Goal: Transaction & Acquisition: Purchase product/service

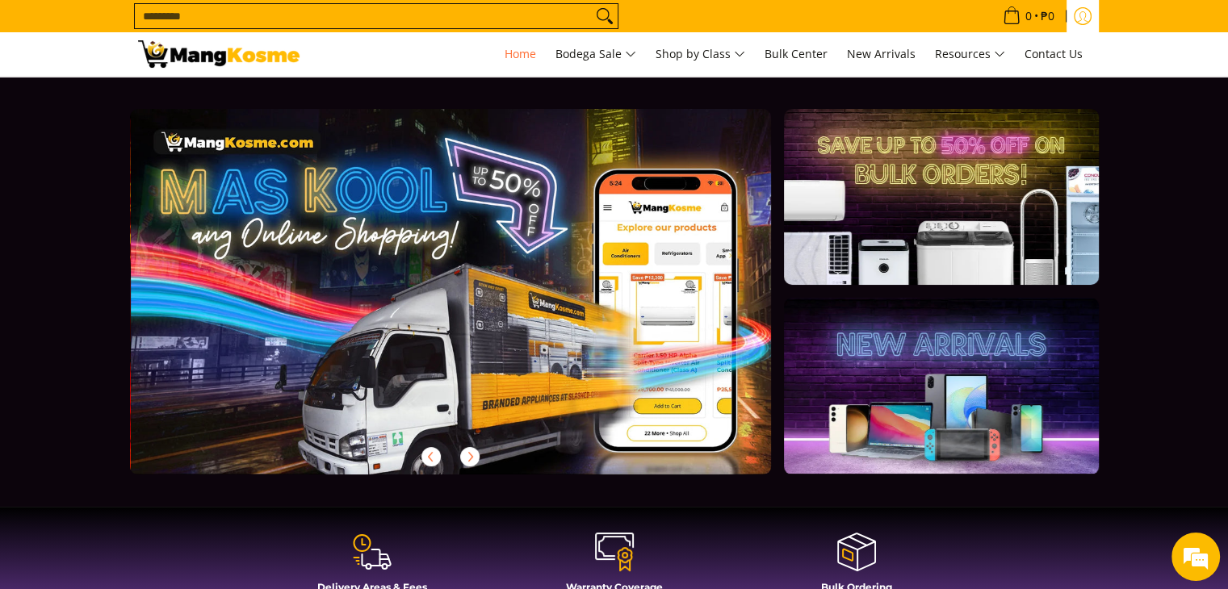
scroll to position [0, 642]
click at [1091, 15] on link "Log in" at bounding box center [1082, 16] width 32 height 32
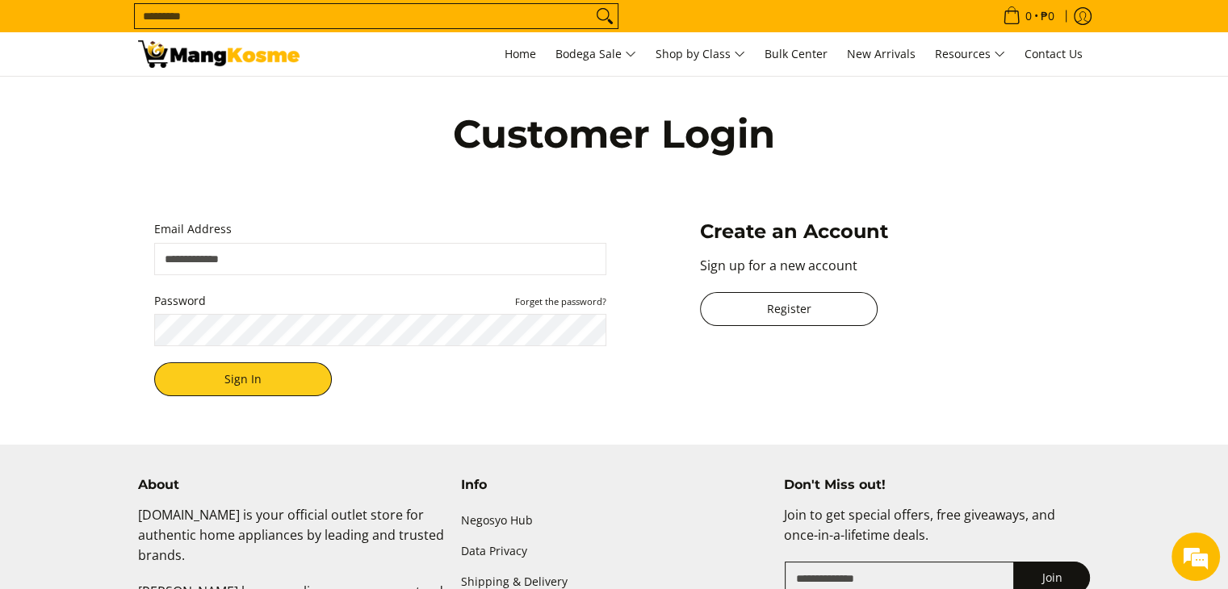
click at [798, 313] on link "Register" at bounding box center [789, 309] width 178 height 34
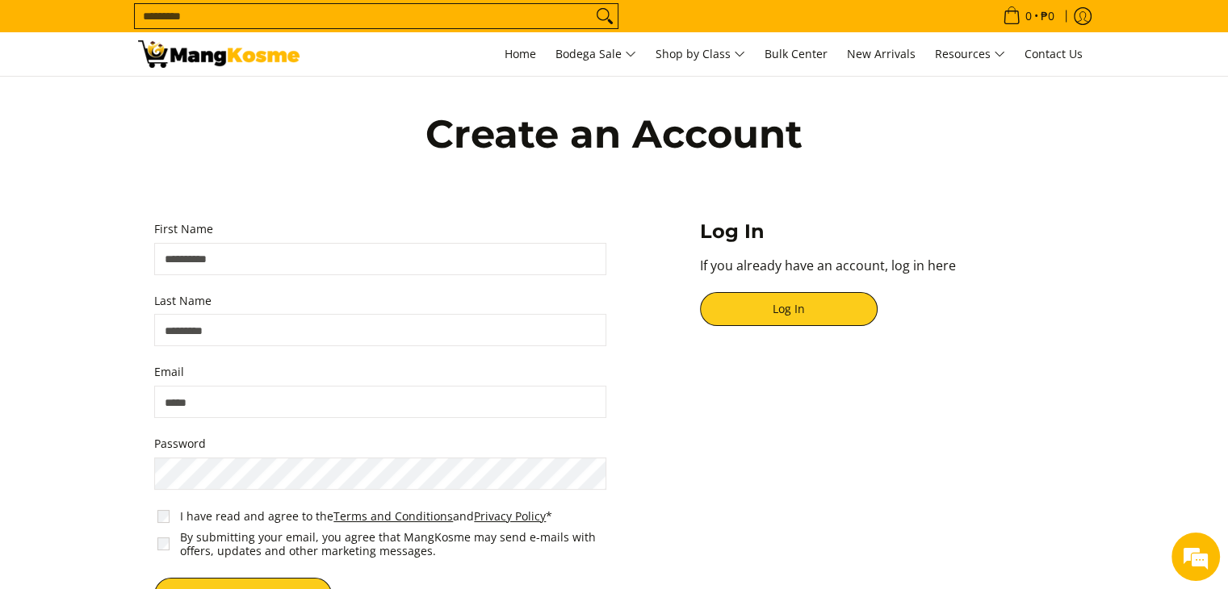
click at [391, 258] on input "First Name" at bounding box center [380, 259] width 452 height 32
type input "*****"
type input "***"
type input "**********"
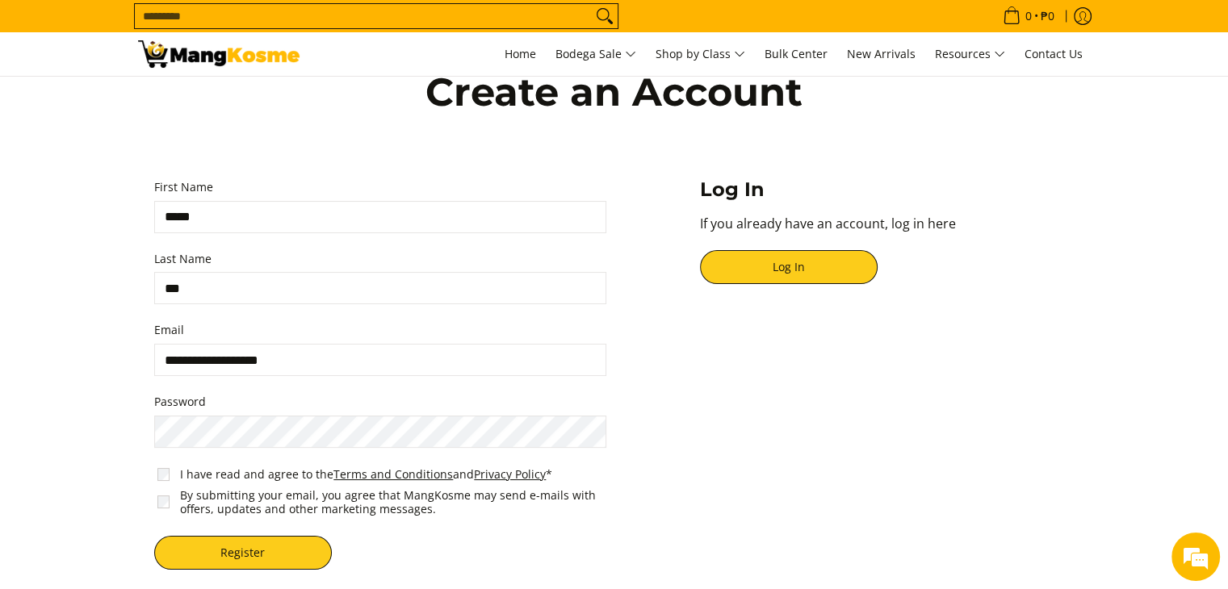
scroll to position [50, 0]
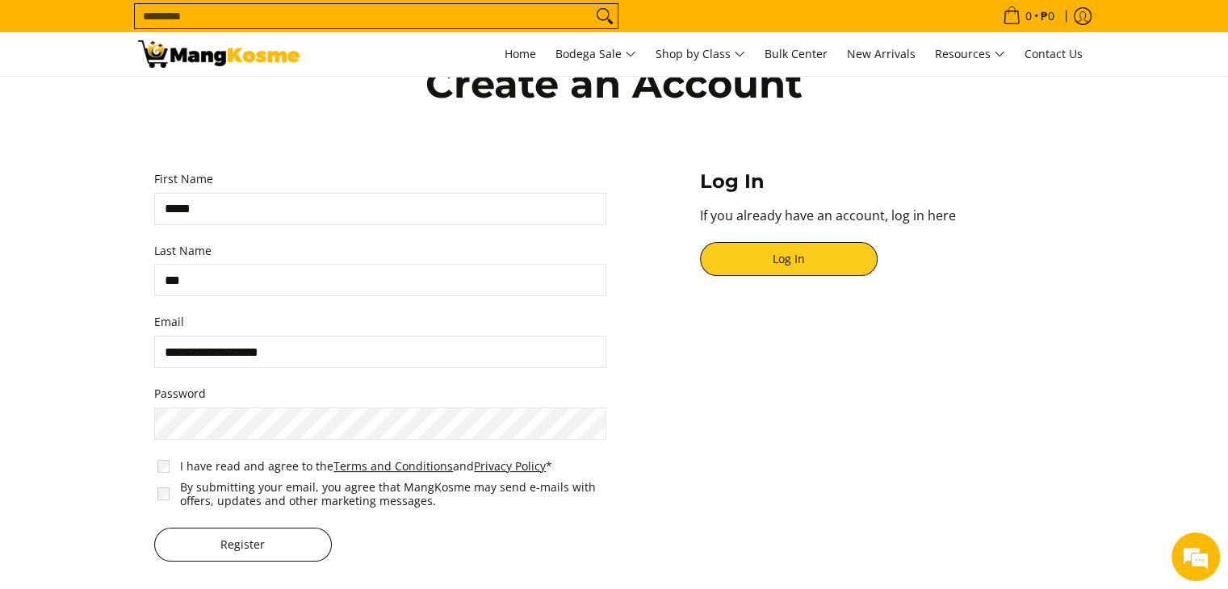
click at [249, 541] on button "Register" at bounding box center [243, 545] width 178 height 34
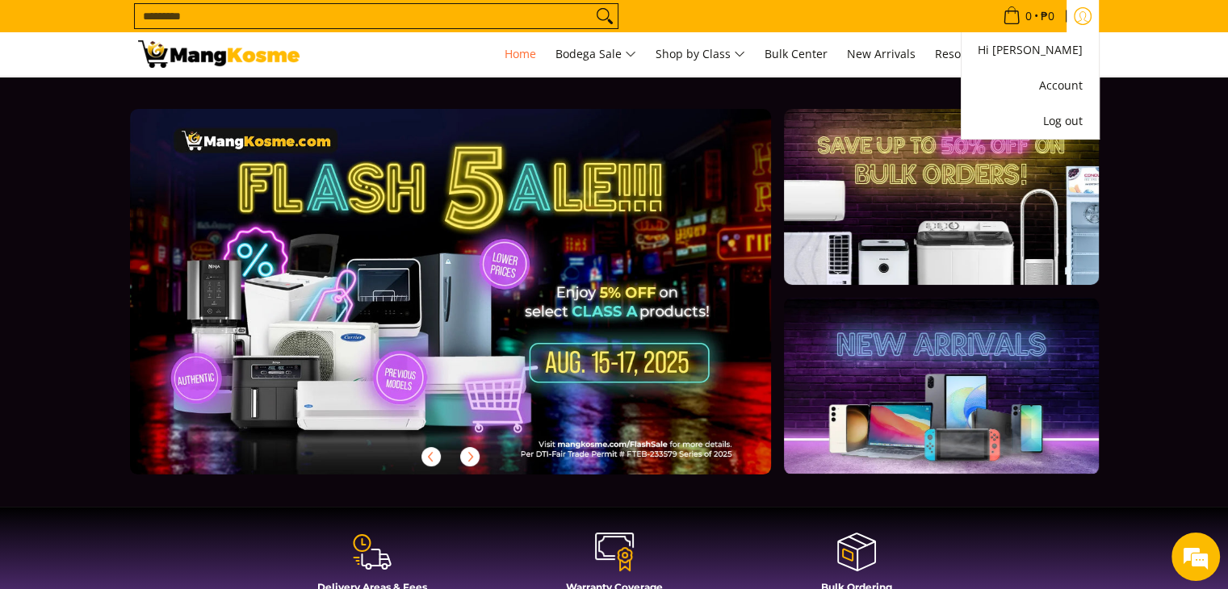
click at [1087, 7] on icon "Account" at bounding box center [1083, 16] width 18 height 18
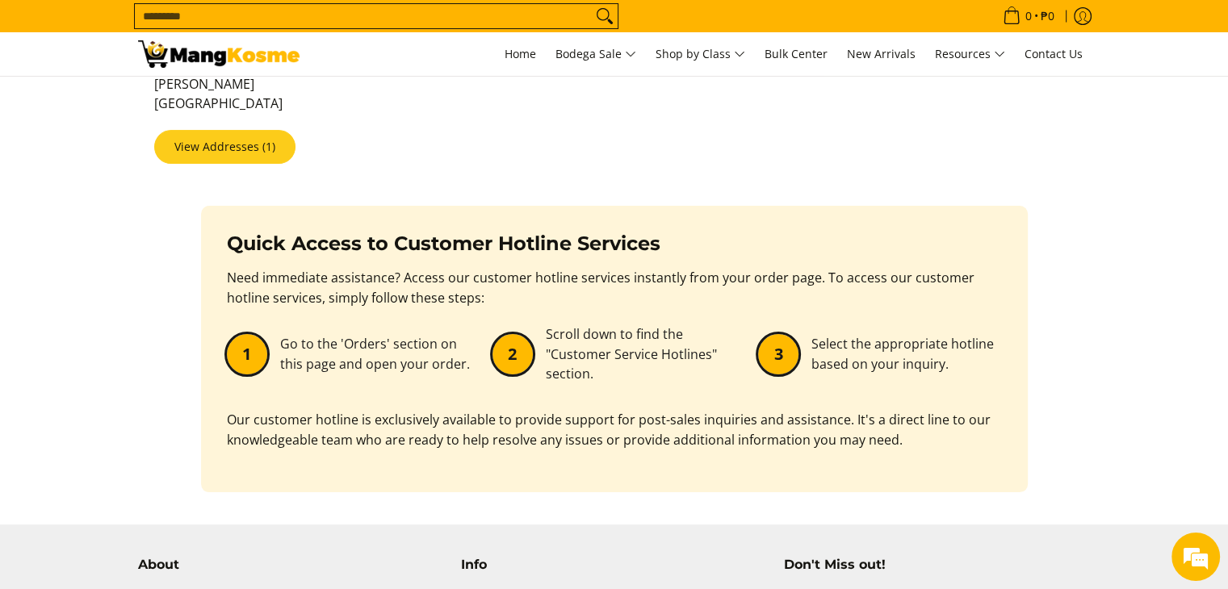
click at [247, 159] on link "View Addresses (1)" at bounding box center [224, 147] width 141 height 34
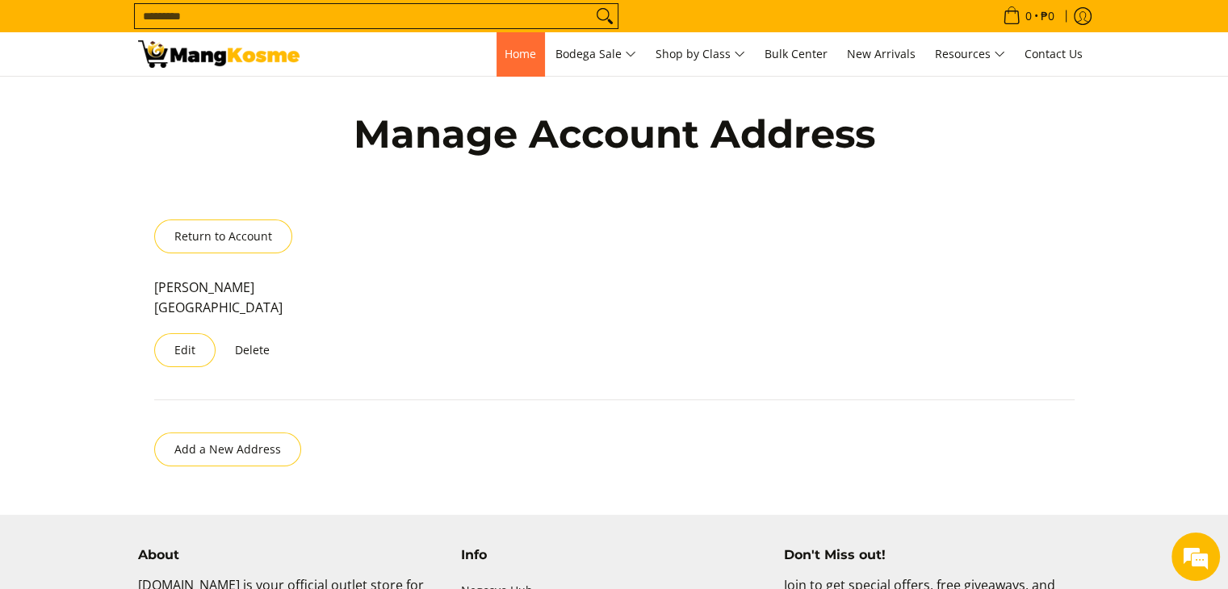
click at [530, 64] on link "Home" at bounding box center [520, 54] width 48 height 44
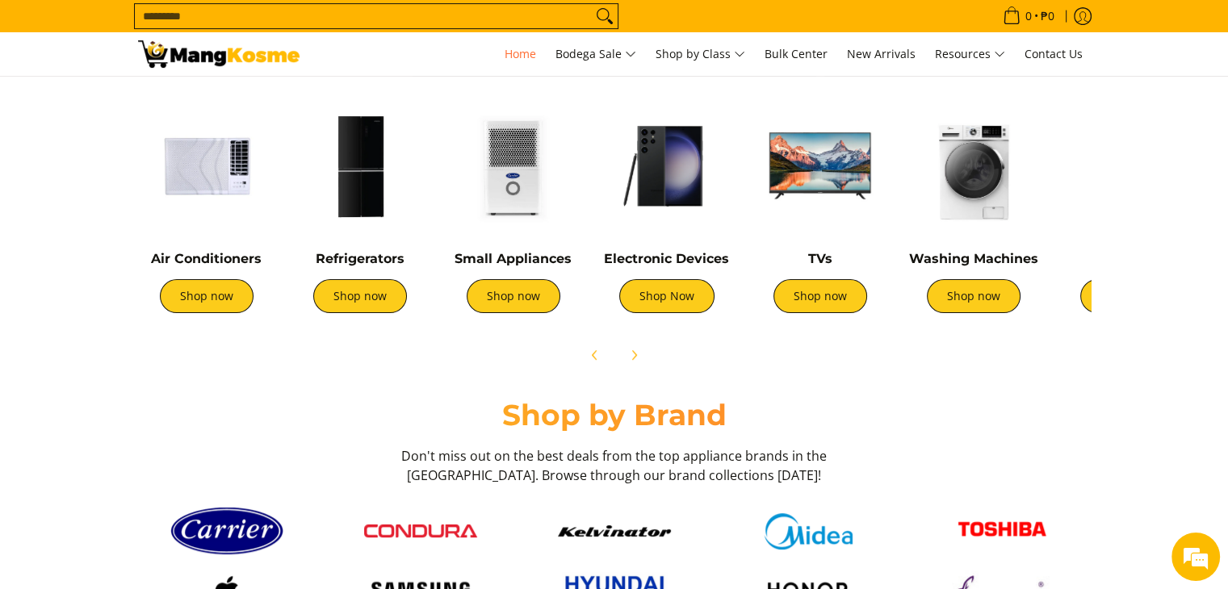
scroll to position [615, 0]
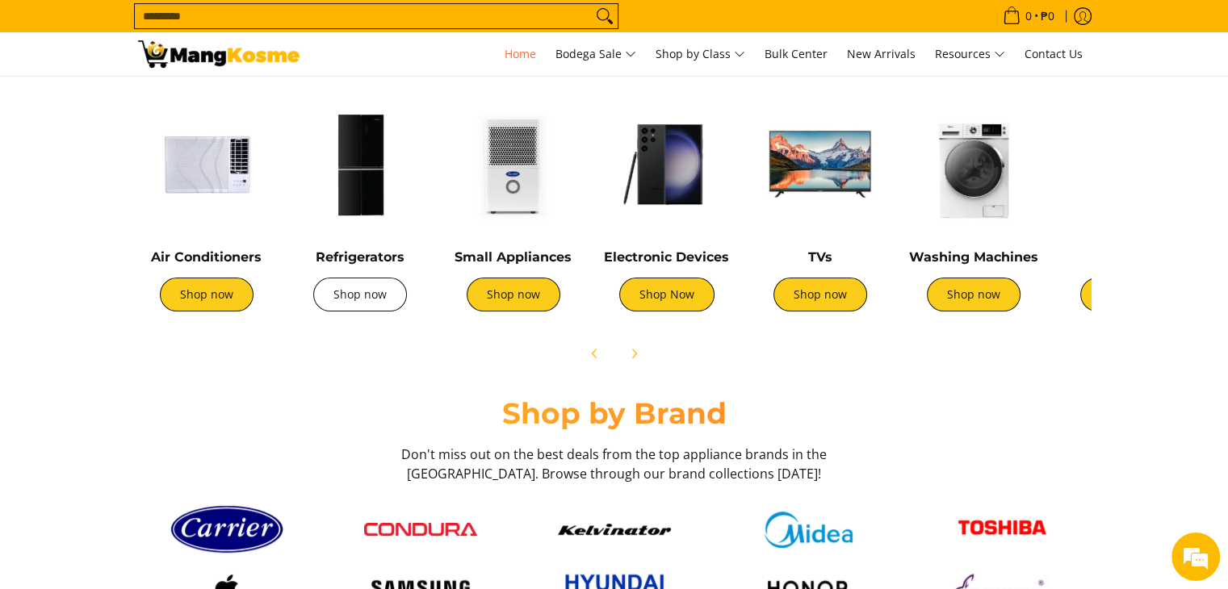
click at [357, 295] on link "Shop now" at bounding box center [360, 295] width 94 height 34
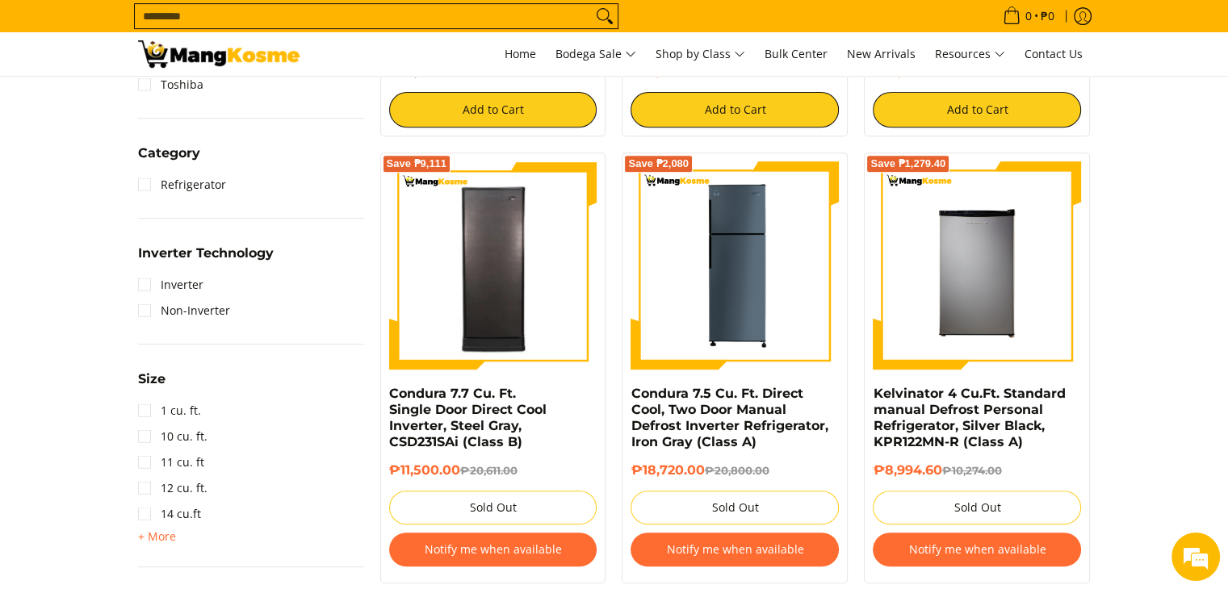
scroll to position [674, 0]
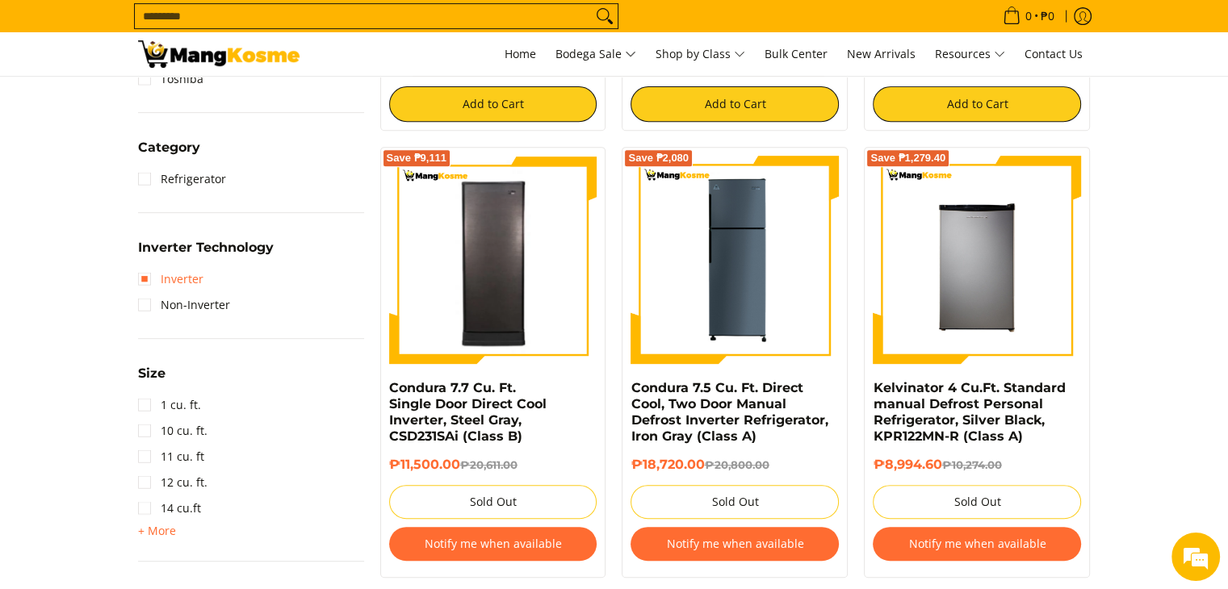
click at [143, 280] on link "Inverter" at bounding box center [170, 279] width 65 height 26
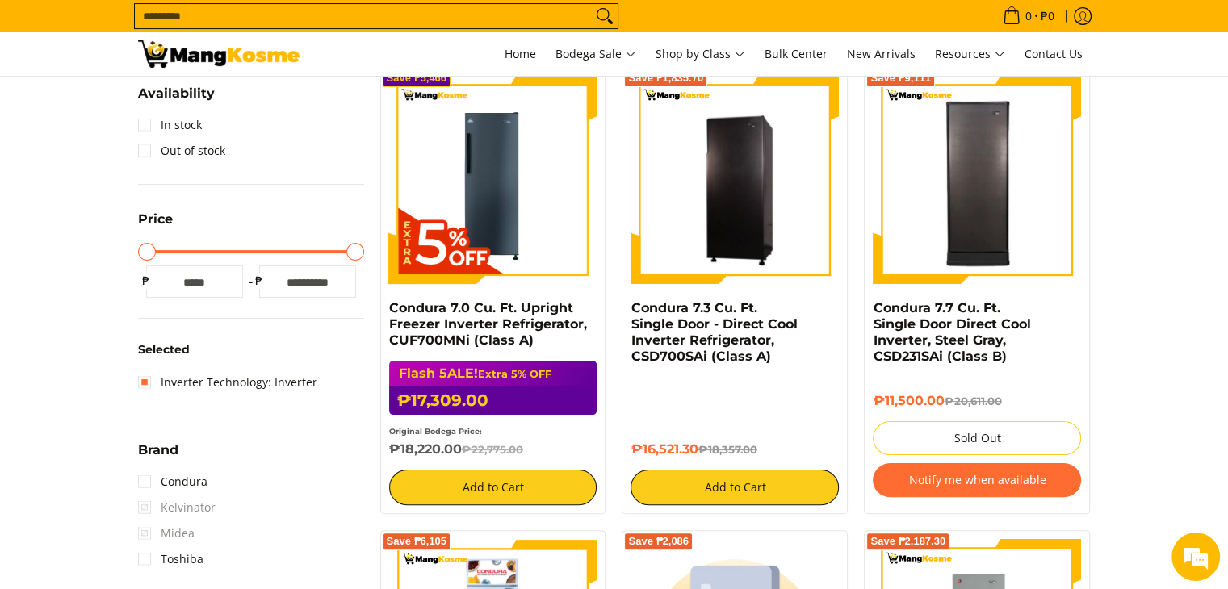
scroll to position [284, 0]
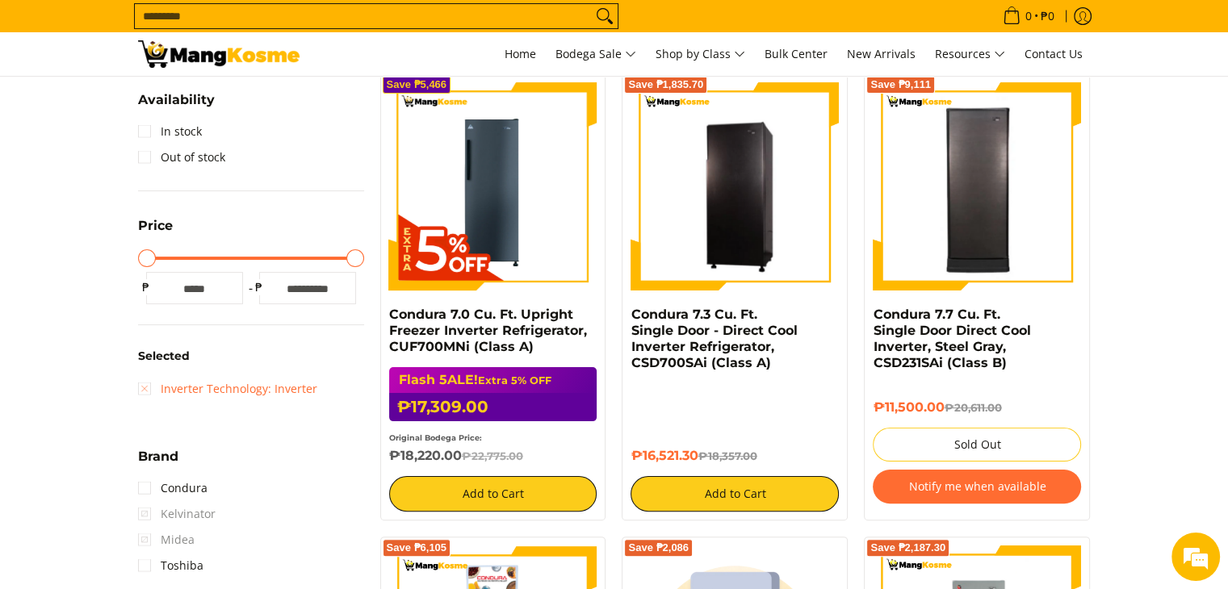
click at [149, 392] on link "Inverter Technology: Inverter" at bounding box center [227, 389] width 179 height 26
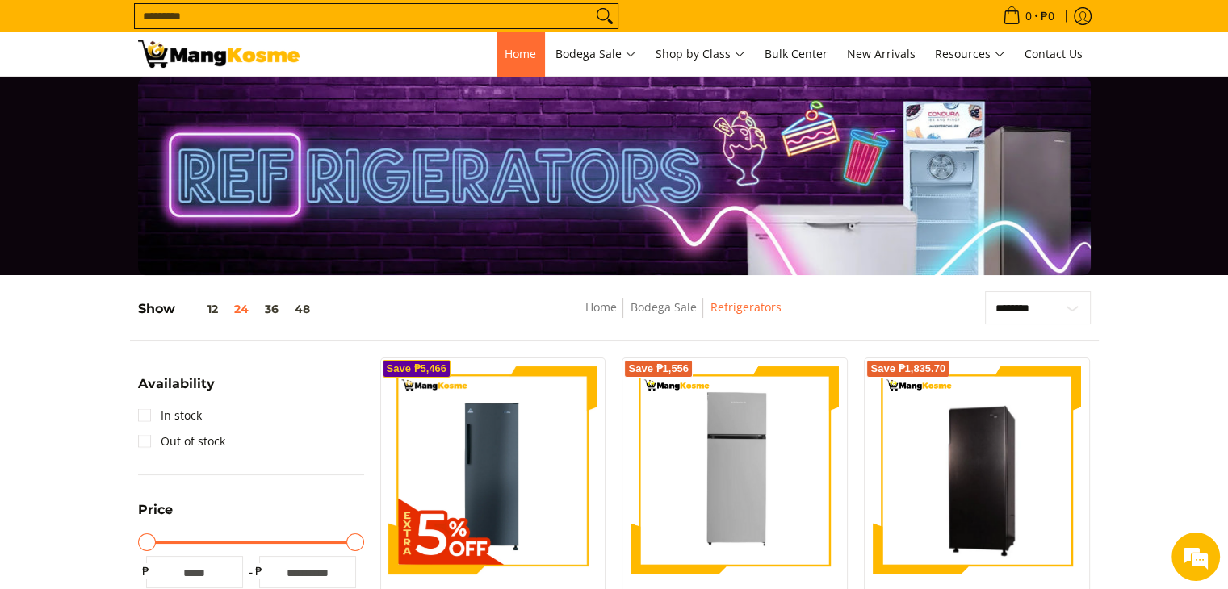
click at [524, 46] on span "Home" at bounding box center [520, 53] width 31 height 15
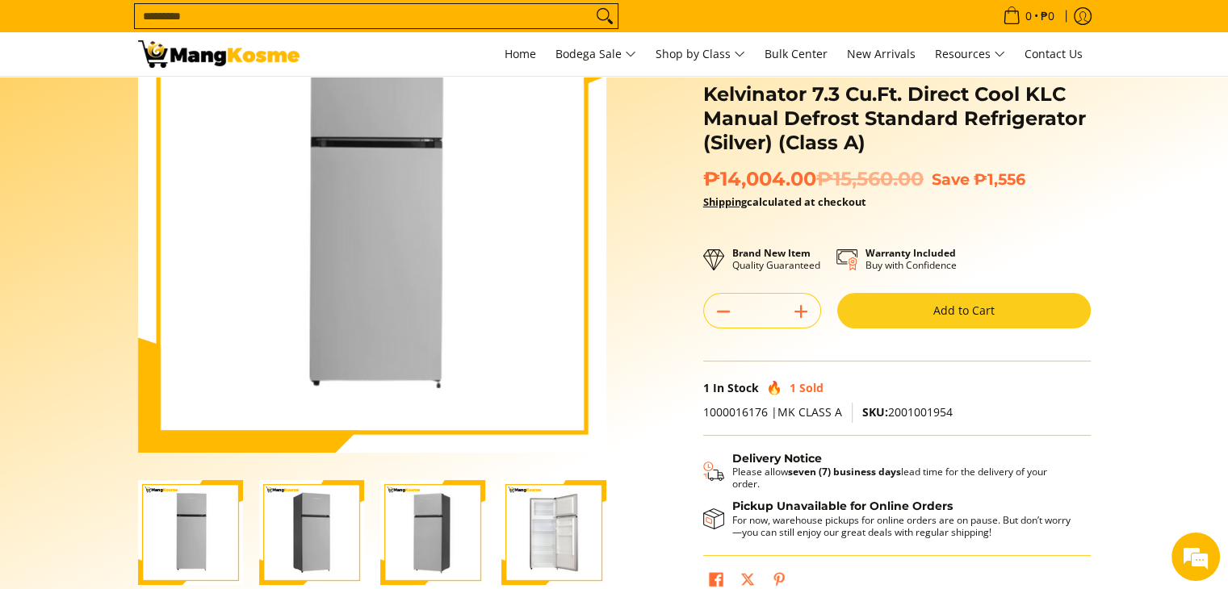
scroll to position [136, 0]
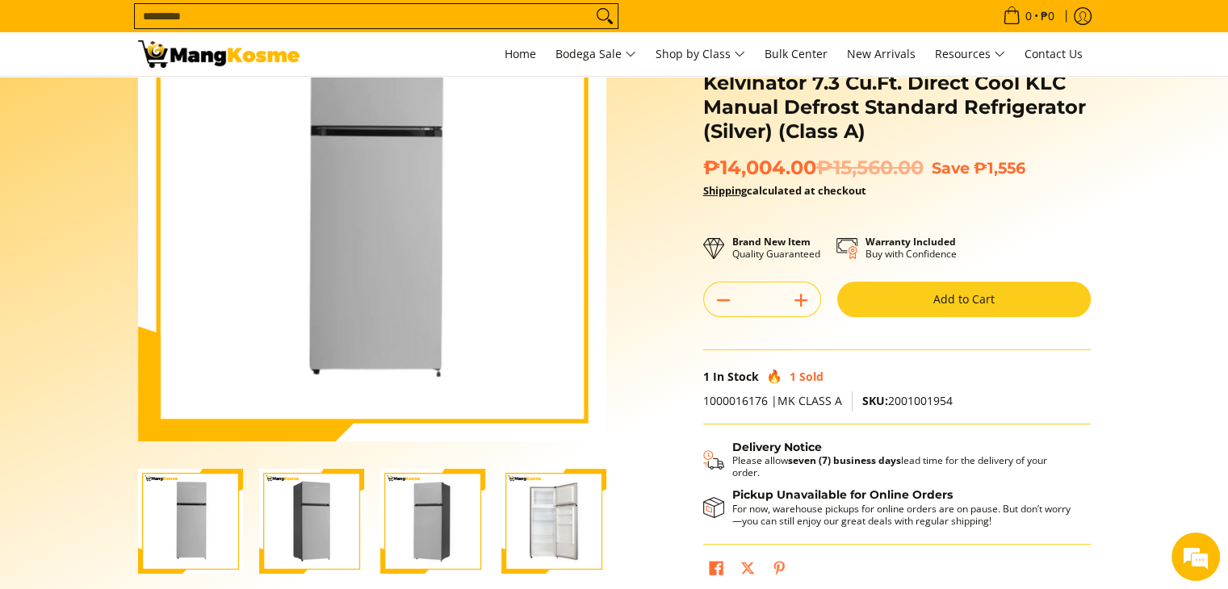
click at [537, 529] on img "Kelvinator 7.3 Cu.Ft. Direct Cool KLC Manual Defrost Standard Refrigerator (Sil…" at bounding box center [553, 521] width 105 height 105
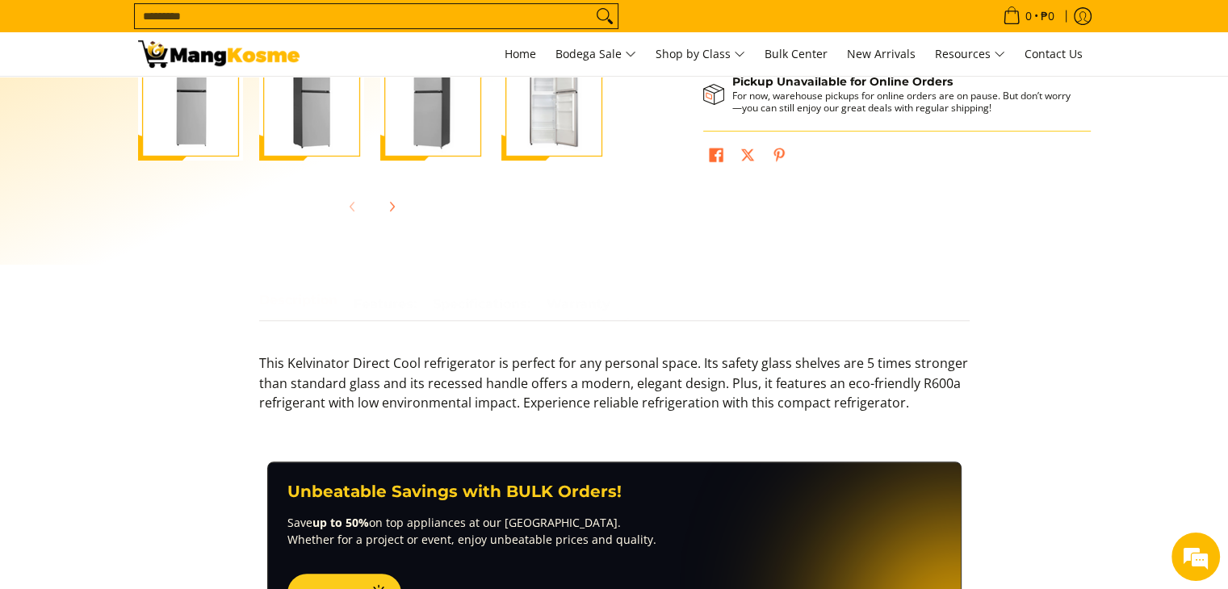
scroll to position [0, 0]
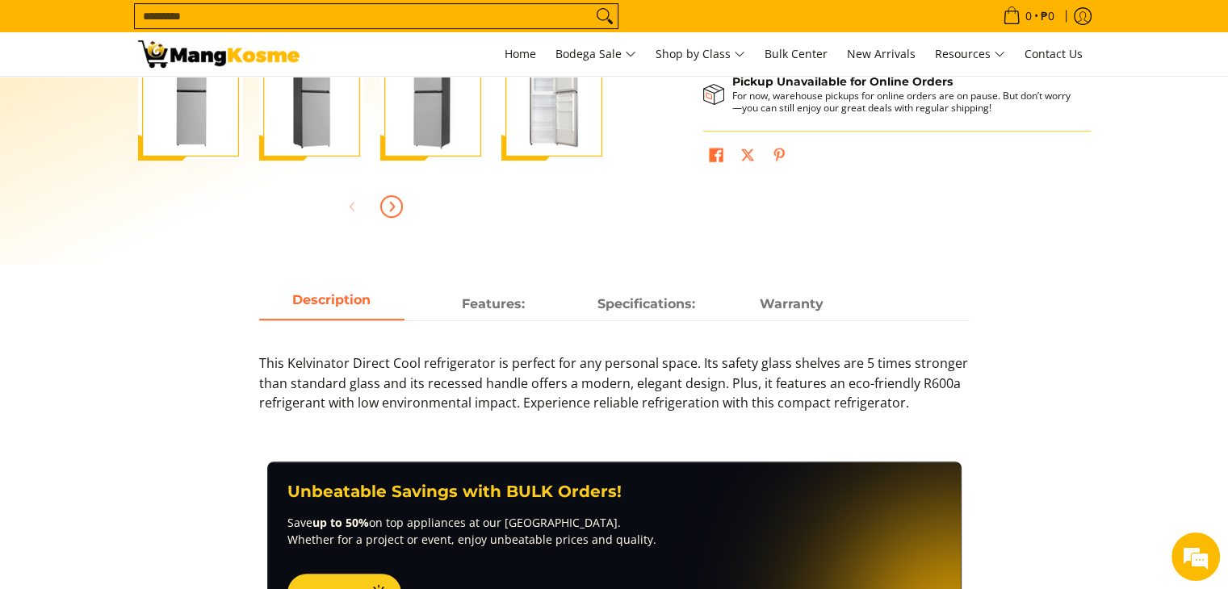
click at [392, 205] on icon "Next" at bounding box center [392, 206] width 4 height 9
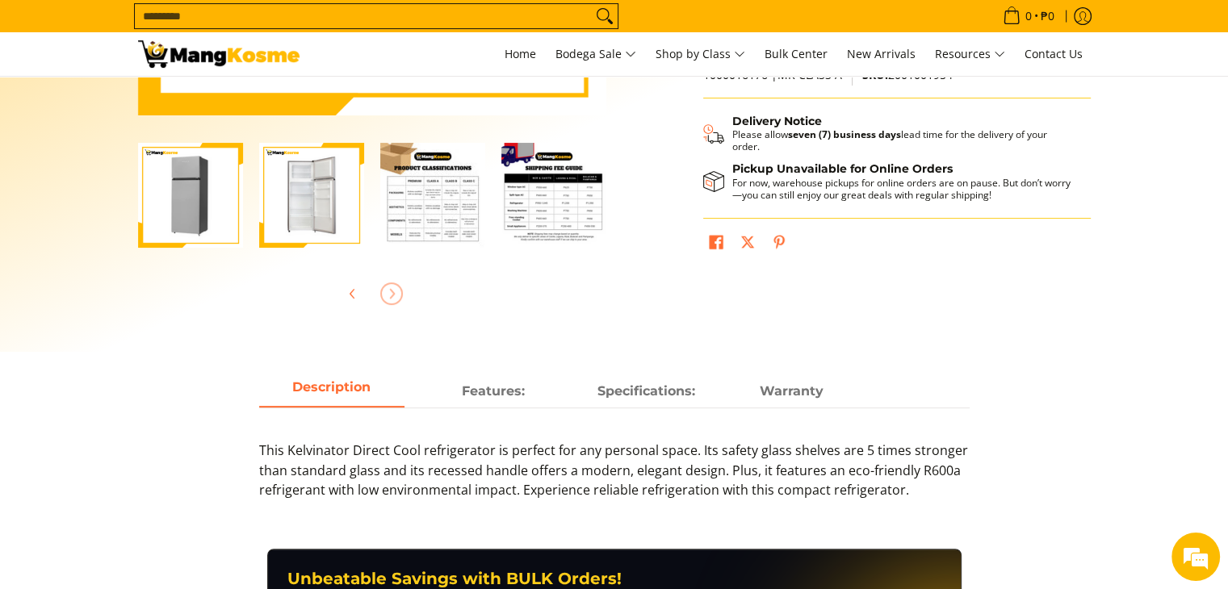
scroll to position [461, 0]
click at [392, 205] on img "Kelvinator 7.3 Cu.Ft. Direct Cool KLC Manual Defrost Standard Refrigerator (Sil…" at bounding box center [432, 196] width 105 height 105
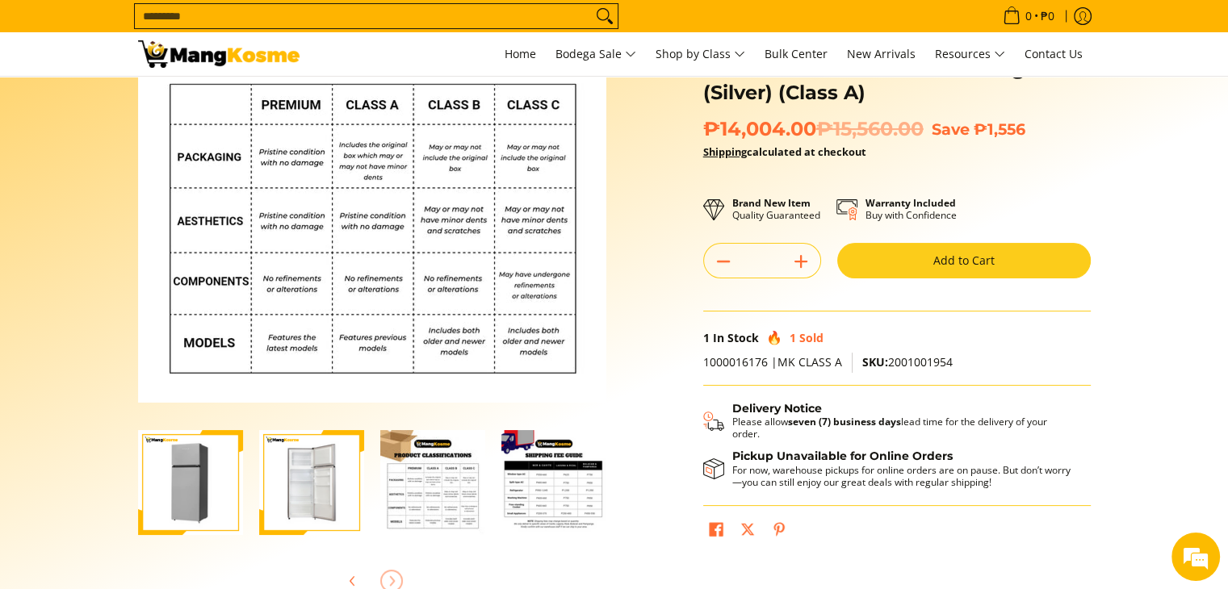
scroll to position [176, 0]
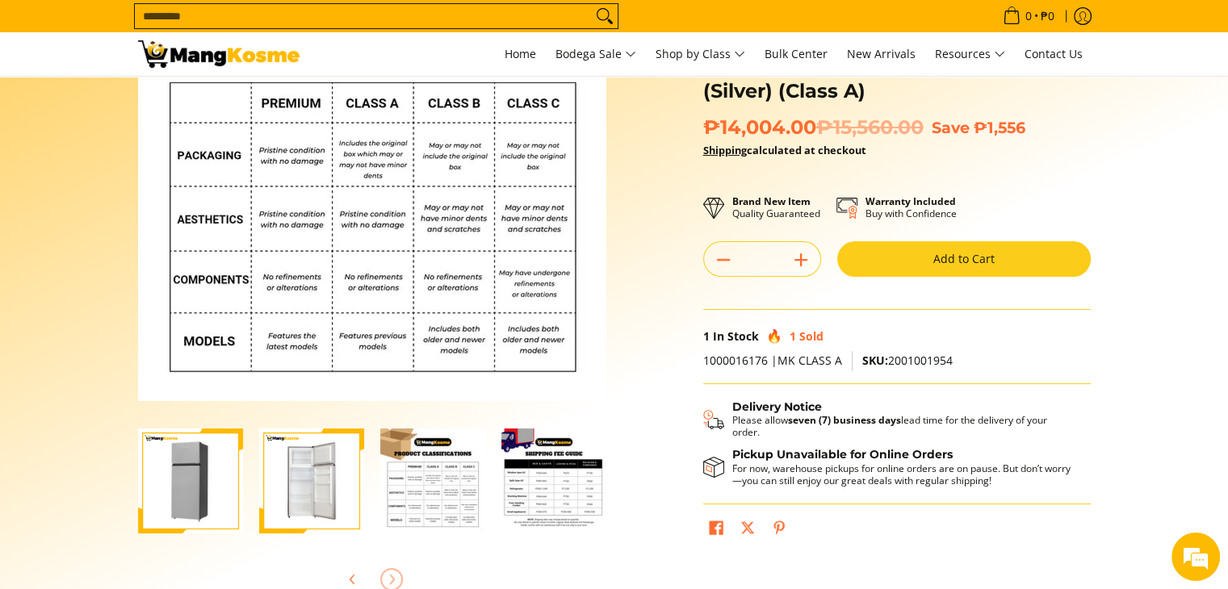
click at [577, 455] on img "Kelvinator 7.3 Cu.Ft. Direct Cool KLC Manual Defrost Standard Refrigerator (Sil…" at bounding box center [553, 481] width 105 height 105
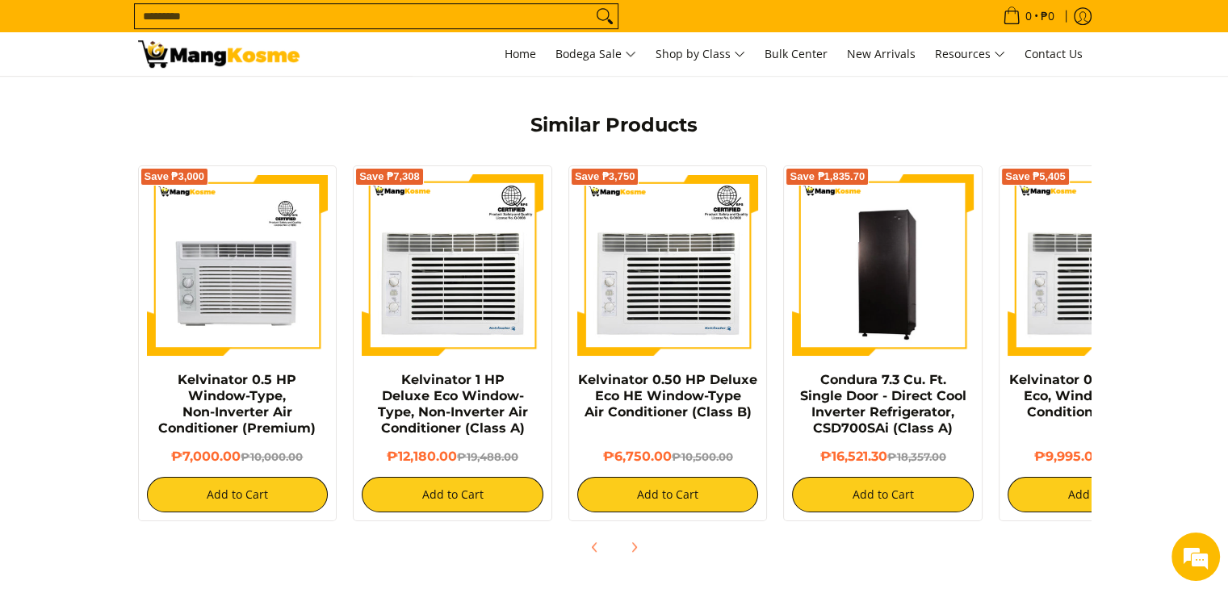
scroll to position [1119, 0]
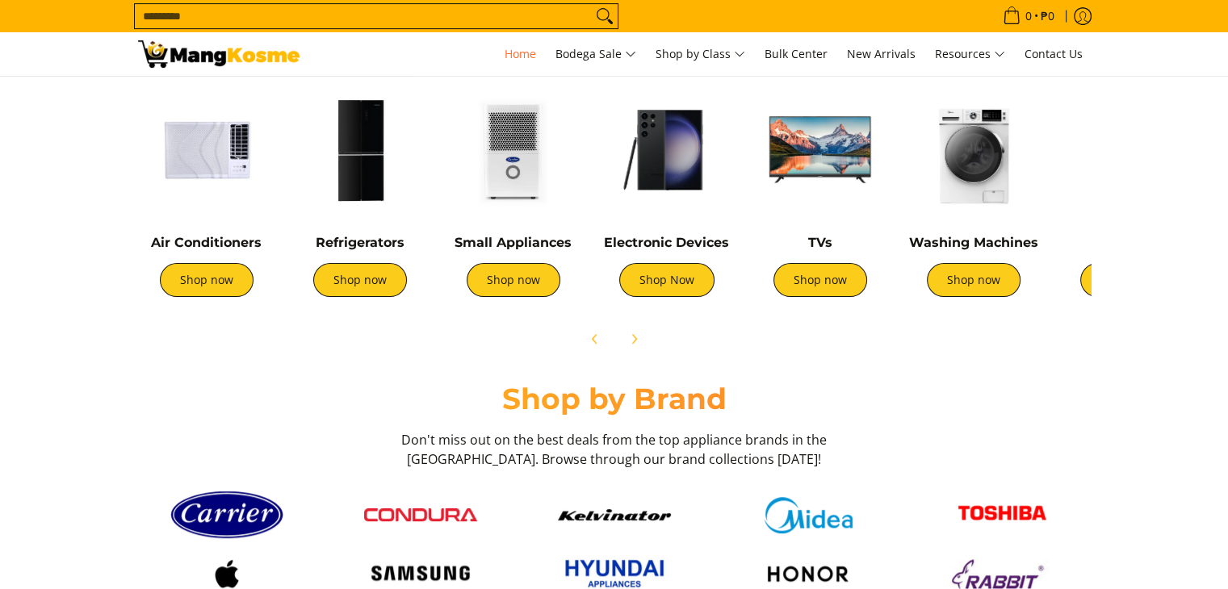
scroll to position [630, 0]
click at [971, 215] on img at bounding box center [973, 150] width 137 height 137
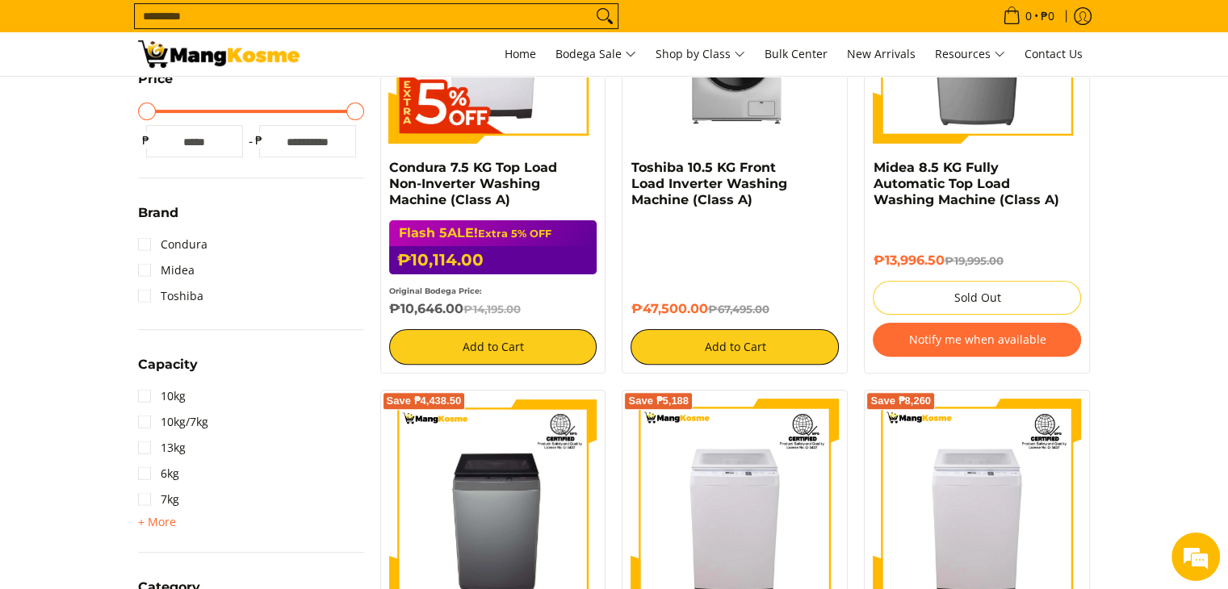
scroll to position [422, 0]
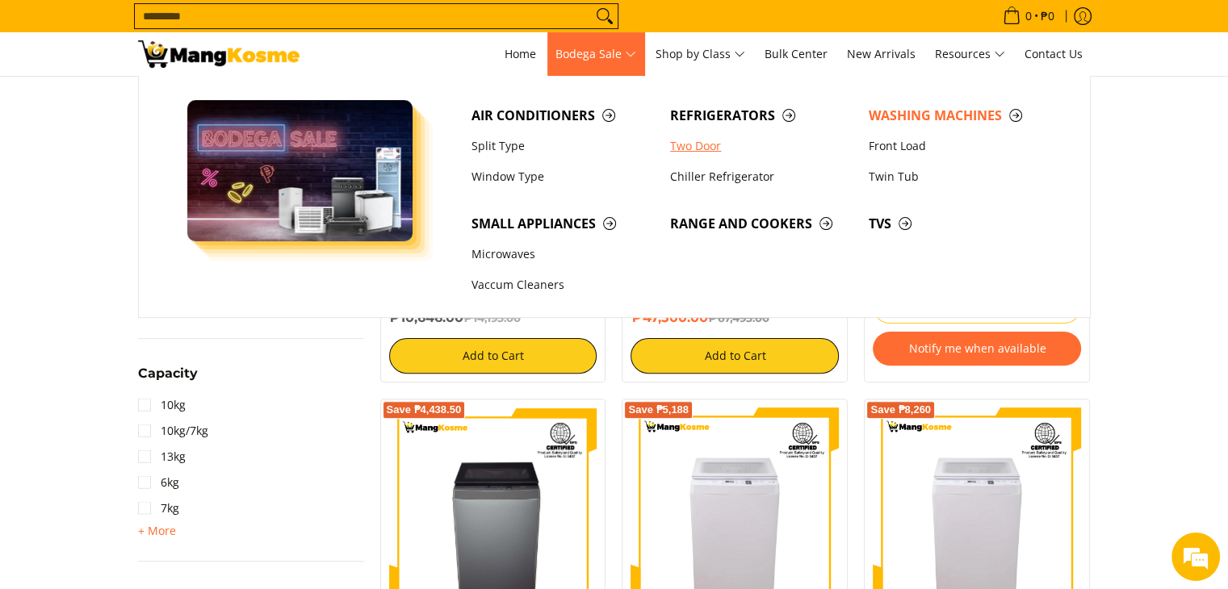
click at [681, 143] on link "Two Door" at bounding box center [761, 146] width 199 height 31
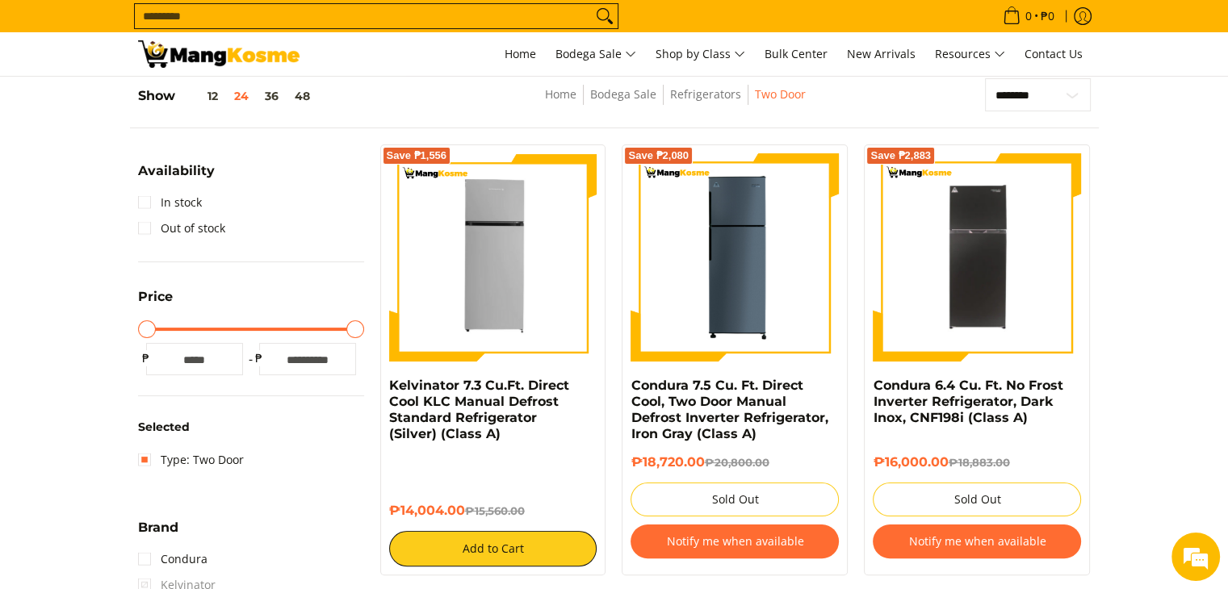
scroll to position [212, 0]
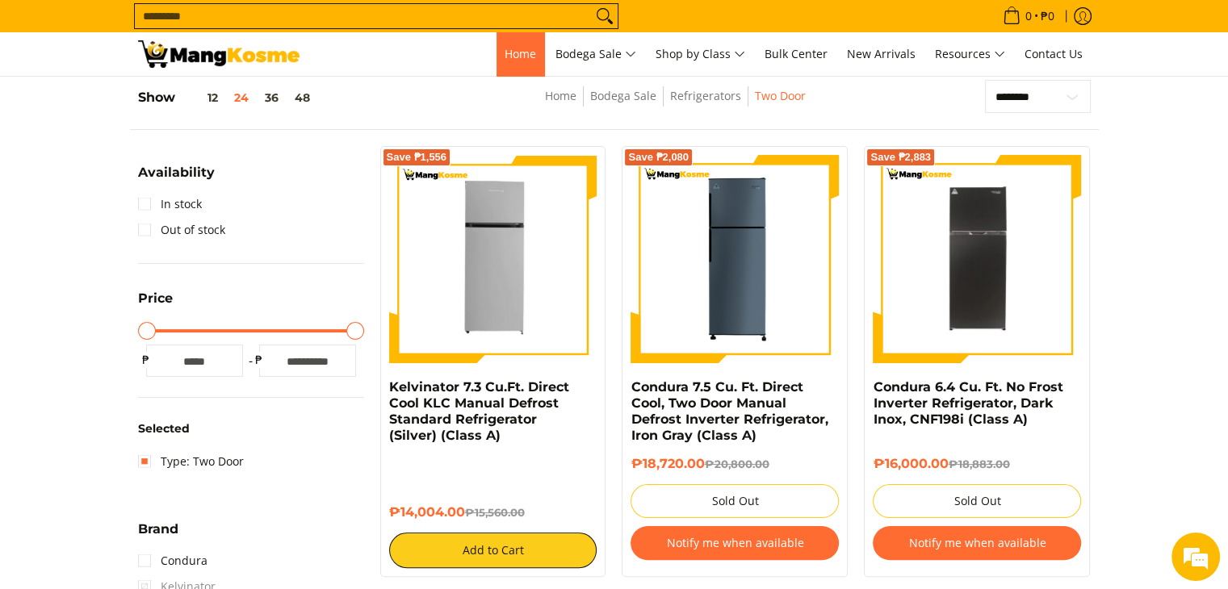
click at [518, 59] on span "Home" at bounding box center [520, 53] width 31 height 15
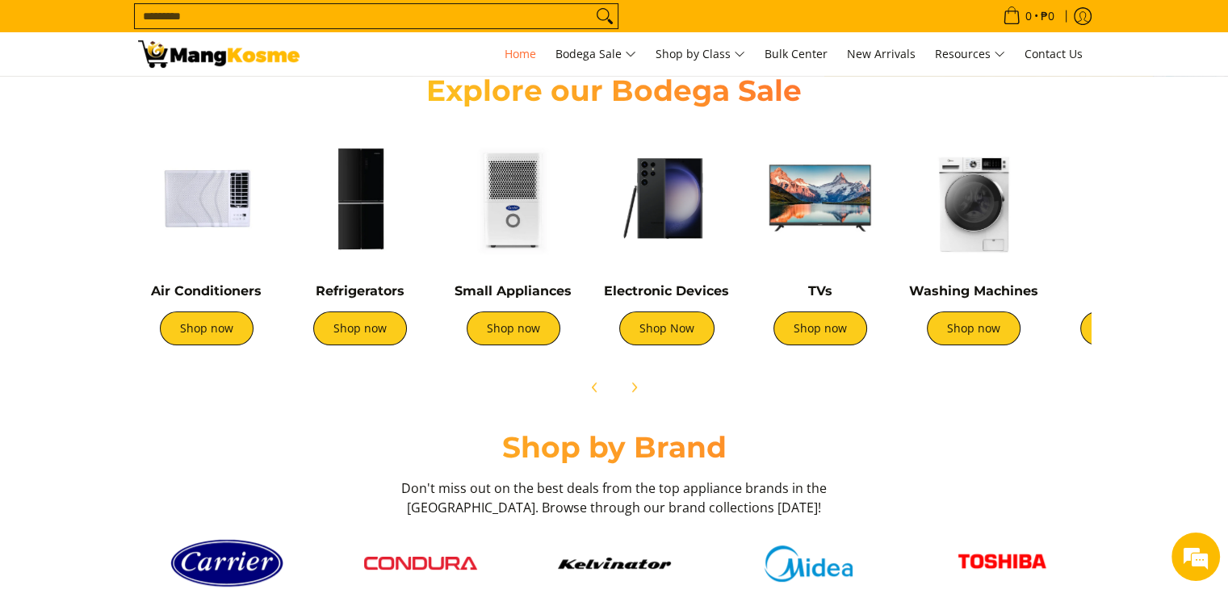
scroll to position [581, 0]
click at [637, 395] on span "Next" at bounding box center [633, 387] width 19 height 19
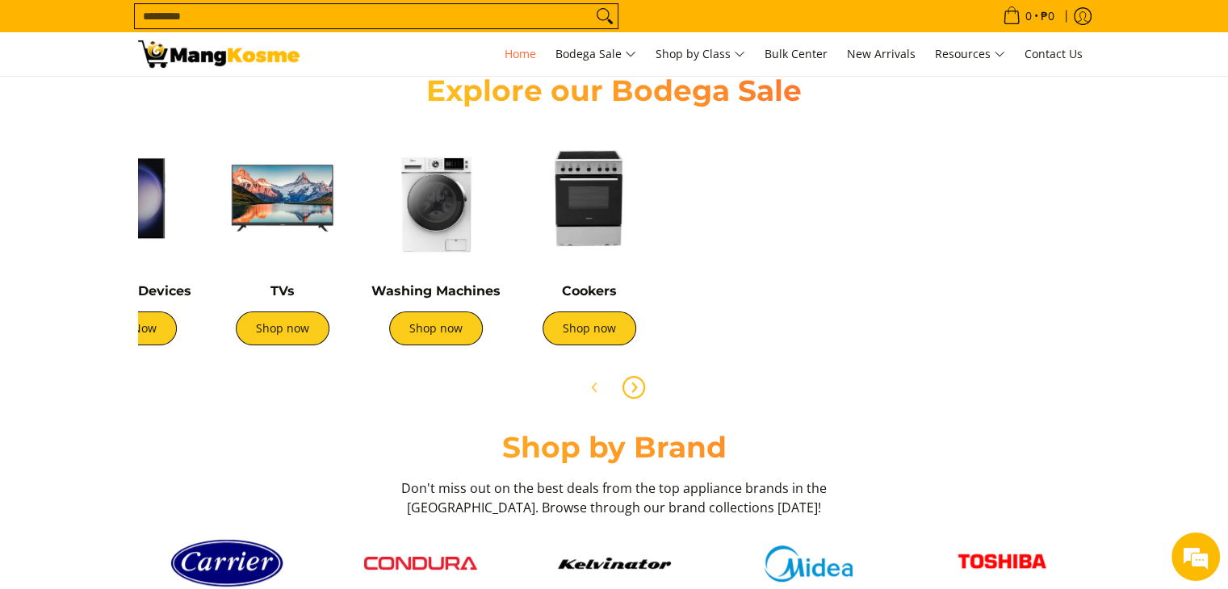
click at [601, 161] on img at bounding box center [589, 198] width 137 height 137
